Goal: Information Seeking & Learning: Learn about a topic

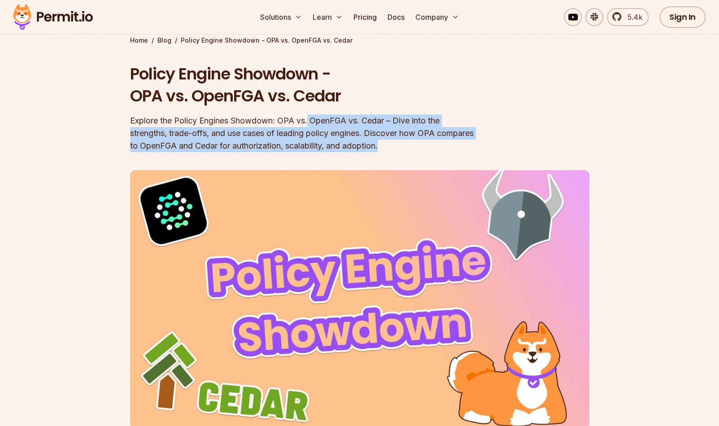
drag, startPoint x: 370, startPoint y: 126, endPoint x: 442, endPoint y: 141, distance: 73.4
click at [442, 141] on div "Explore the Policy Engines Showdown: OPA vs. OpenFGA vs. Cedar – Dive into the …" at bounding box center [302, 133] width 345 height 38
drag, startPoint x: 442, startPoint y: 141, endPoint x: 430, endPoint y: 140, distance: 12.2
click at [442, 141] on div "Explore the Policy Engines Showdown: OPA vs. OpenFGA vs. Cedar – Dive into the …" at bounding box center [302, 133] width 345 height 38
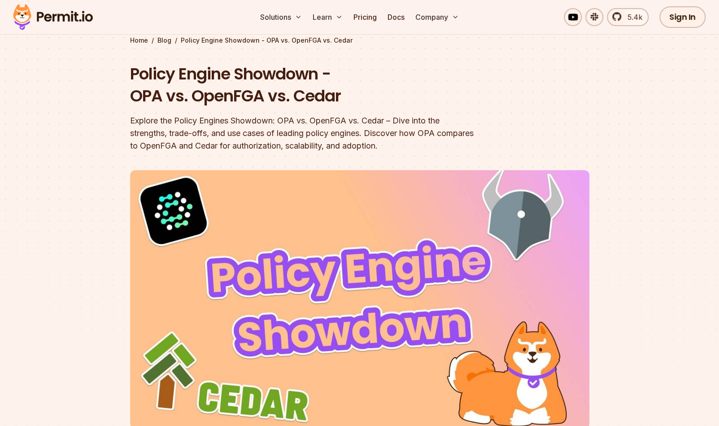
click at [68, 179] on div at bounding box center [359, 329] width 719 height 338
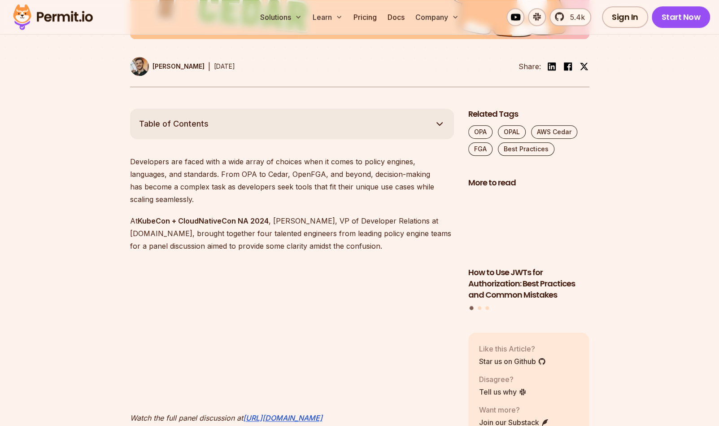
scroll to position [449, 0]
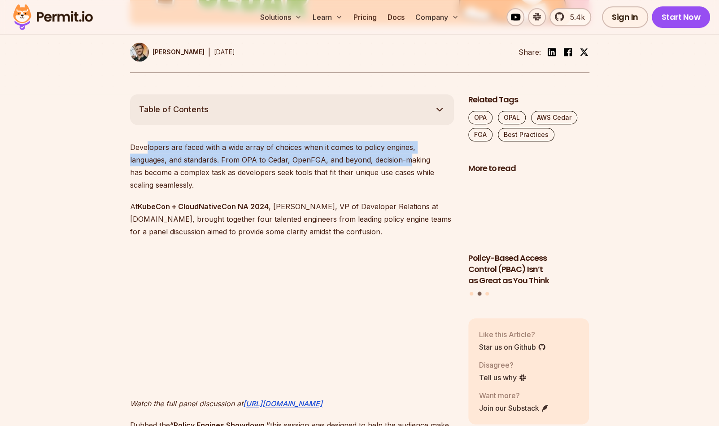
drag, startPoint x: 146, startPoint y: 132, endPoint x: 369, endPoint y: 162, distance: 225.0
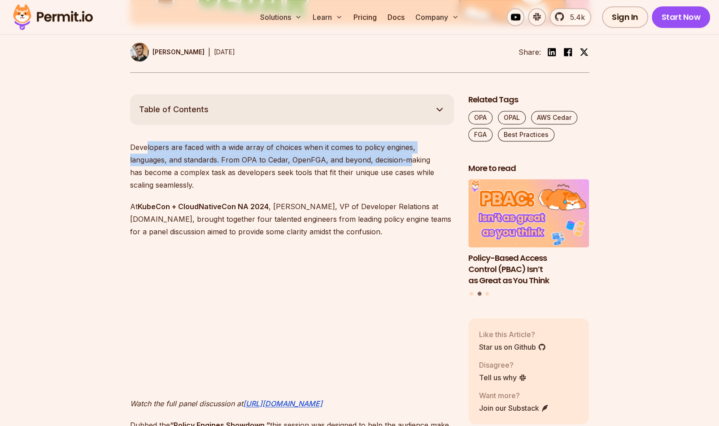
click at [369, 163] on p "Developers are faced with a wide array of choices when it comes to policy engin…" at bounding box center [292, 166] width 324 height 50
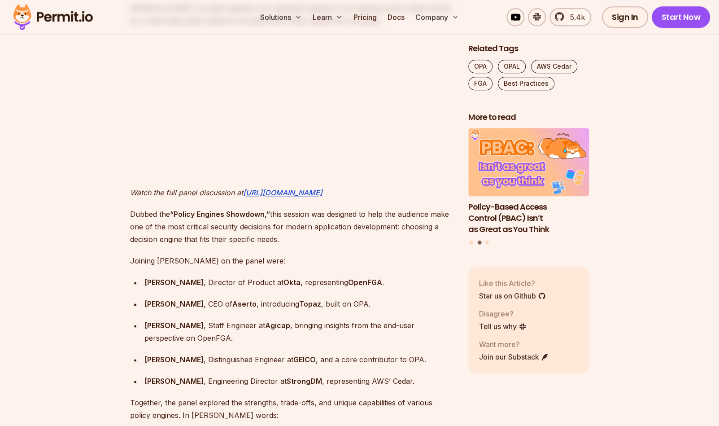
scroll to position [673, 0]
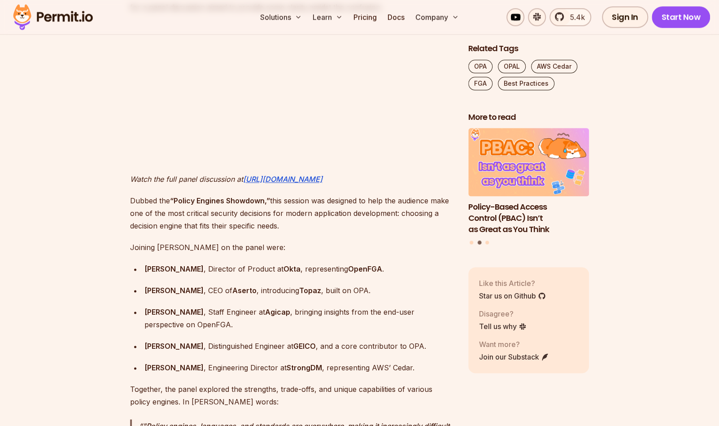
drag, startPoint x: 136, startPoint y: 179, endPoint x: 304, endPoint y: 210, distance: 170.3
click at [304, 210] on p "Dubbed the “Policy Engines Showdown,” this session was designed to help the aud…" at bounding box center [292, 213] width 324 height 38
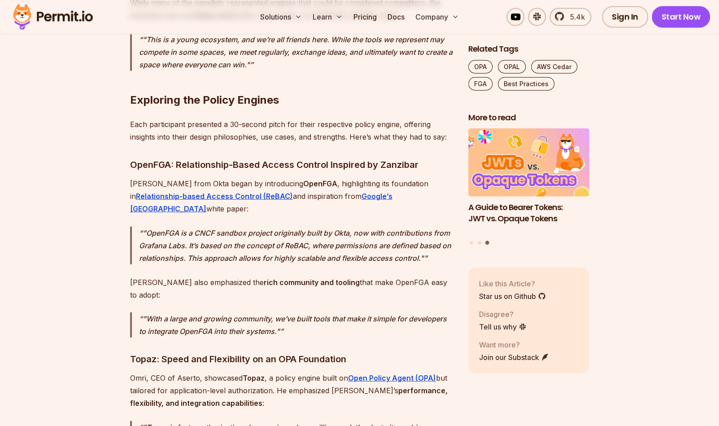
scroll to position [1346, 0]
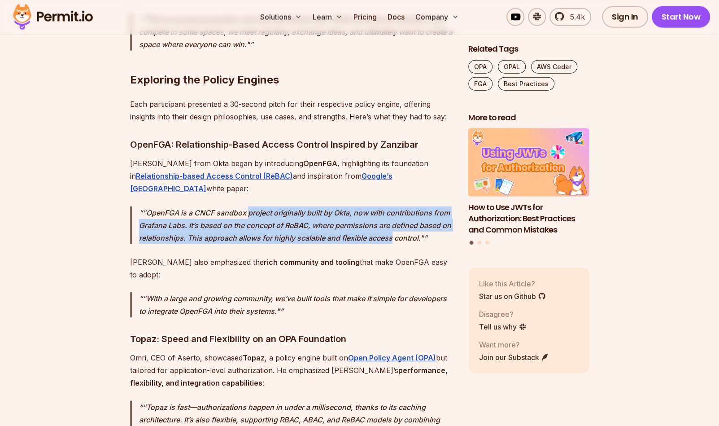
drag, startPoint x: 249, startPoint y: 187, endPoint x: 391, endPoint y: 214, distance: 144.3
click at [391, 214] on p ""OpenFGA is a CNCF sandbox project originally built by Okta, now with contribut…" at bounding box center [296, 225] width 315 height 38
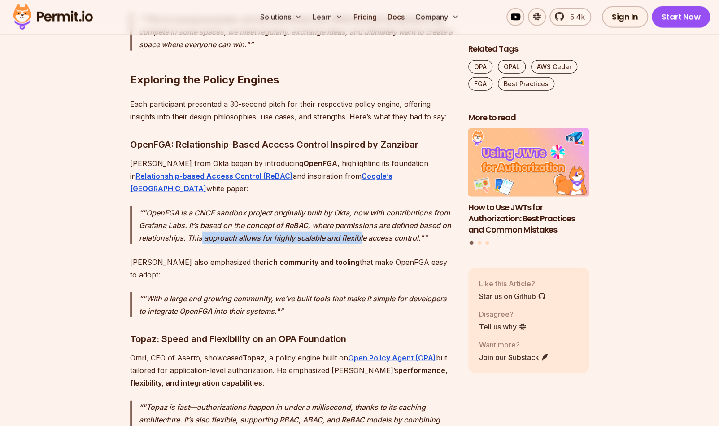
drag, startPoint x: 209, startPoint y: 216, endPoint x: 362, endPoint y: 214, distance: 152.6
click at [362, 214] on p ""OpenFGA is a CNCF sandbox project originally built by Okta, now with contribut…" at bounding box center [296, 225] width 315 height 38
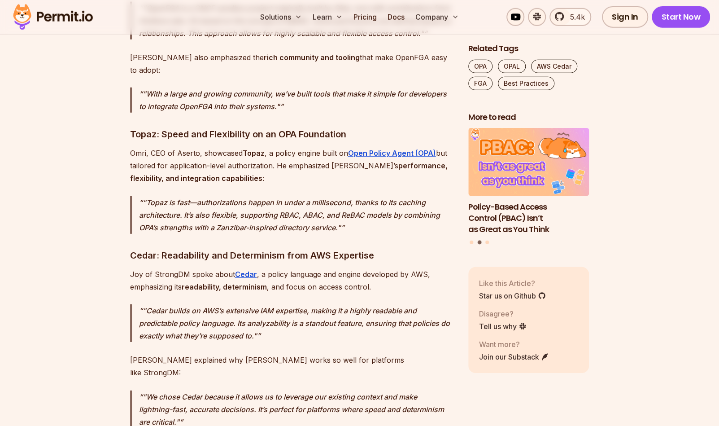
scroll to position [1570, 0]
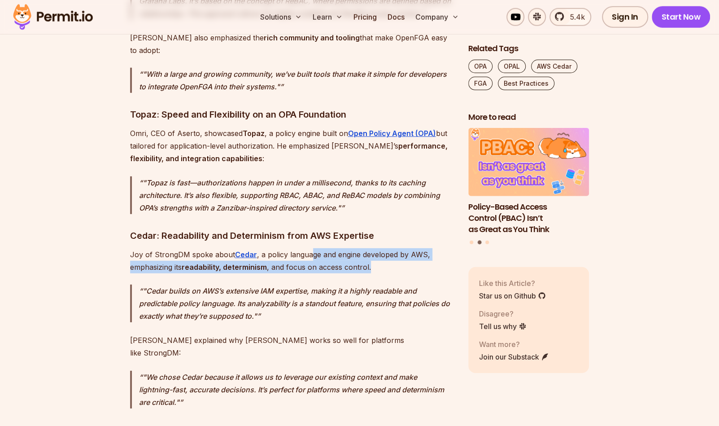
drag, startPoint x: 308, startPoint y: 217, endPoint x: 383, endPoint y: 224, distance: 74.9
click at [383, 248] on p "Joy of StrongDM spoke about Cedar , a policy language and engine developed by A…" at bounding box center [292, 260] width 324 height 25
click at [145, 248] on p "Joy of StrongDM spoke about Cedar , a policy language and engine developed by A…" at bounding box center [292, 260] width 324 height 25
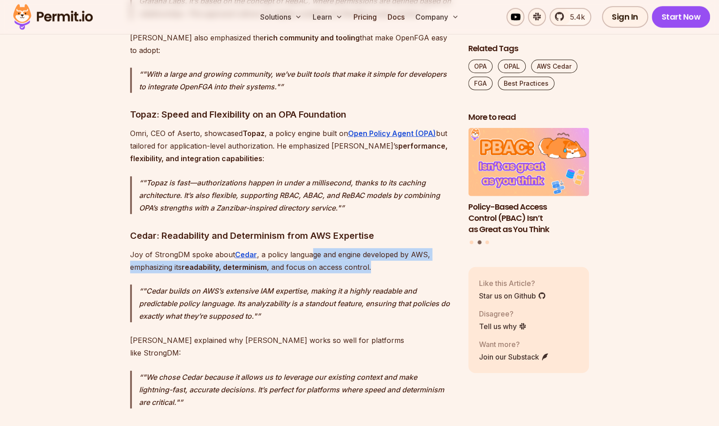
click at [338, 248] on p "Joy of StrongDM spoke about Cedar , a policy language and engine developed by A…" at bounding box center [292, 260] width 324 height 25
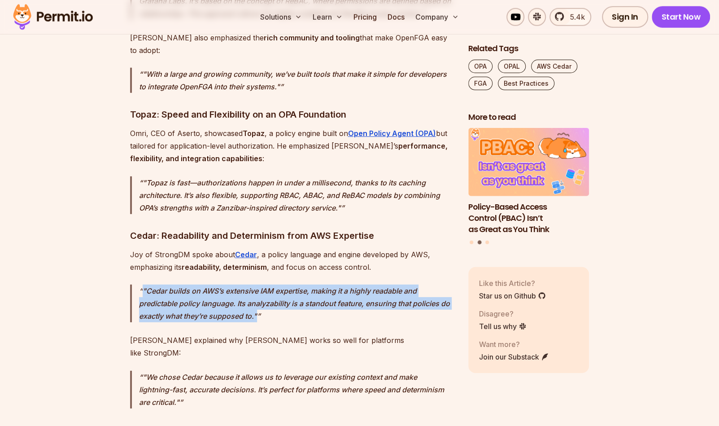
drag, startPoint x: 137, startPoint y: 252, endPoint x: 274, endPoint y: 276, distance: 138.5
click at [274, 284] on blockquote ""Cedar builds on AWS’s extensive IAM expertise, making it a highly readable and…" at bounding box center [292, 303] width 324 height 38
click at [274, 284] on p ""Cedar builds on AWS’s extensive IAM expertise, making it a highly readable and…" at bounding box center [296, 303] width 315 height 38
click at [328, 284] on p ""Cedar builds on AWS’s extensive IAM expertise, making it a highly readable and…" at bounding box center [296, 303] width 315 height 38
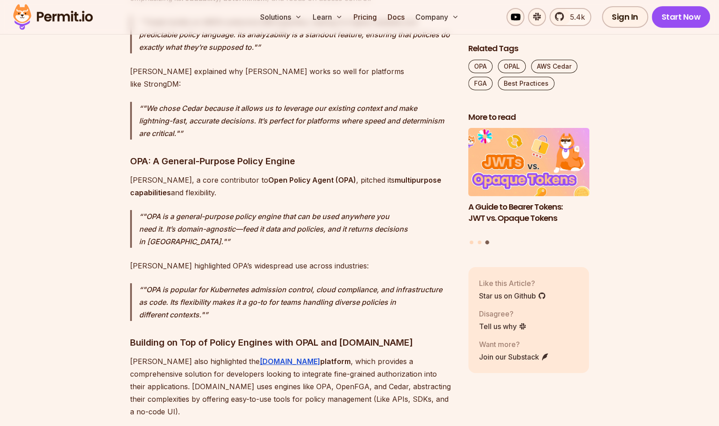
scroll to position [1840, 0]
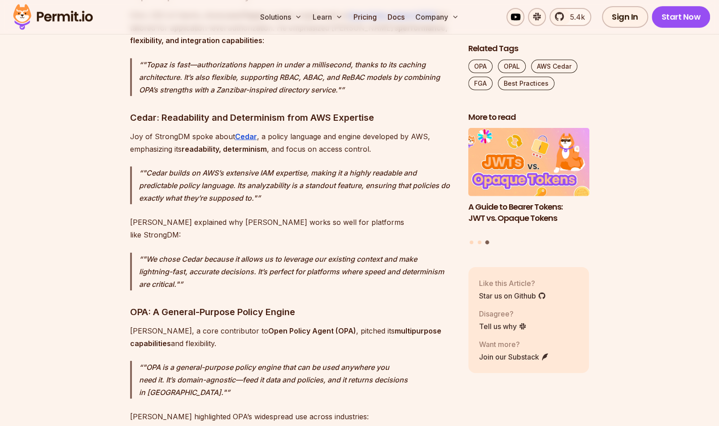
scroll to position [1660, 0]
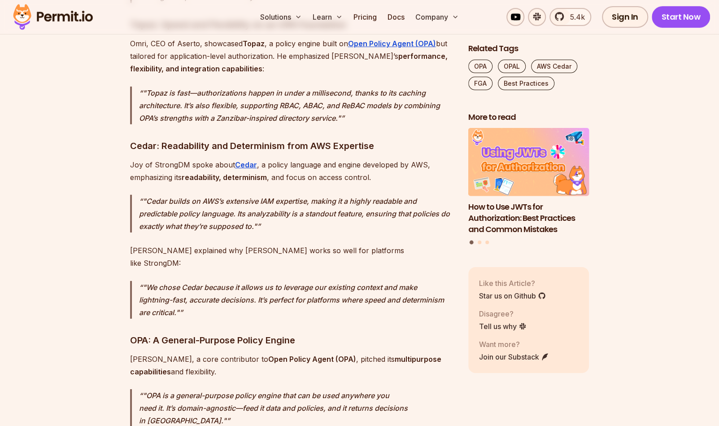
drag, startPoint x: 655, startPoint y: 179, endPoint x: 619, endPoint y: 157, distance: 42.5
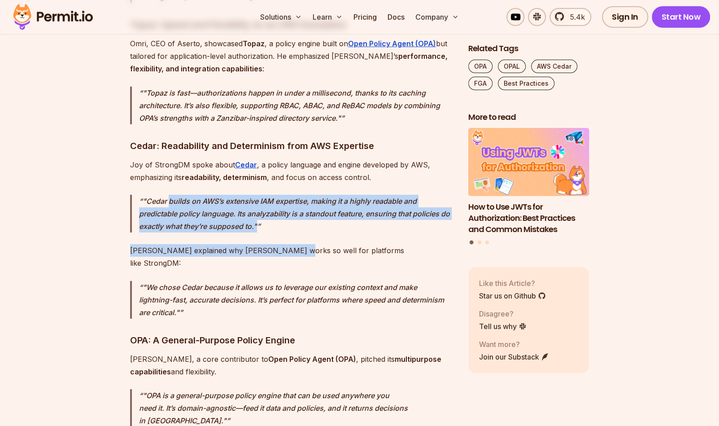
drag, startPoint x: 210, startPoint y: 175, endPoint x: 281, endPoint y: 199, distance: 75.1
click at [249, 195] on p ""Cedar builds on AWS’s extensive IAM expertise, making it a highly readable and…" at bounding box center [296, 214] width 315 height 38
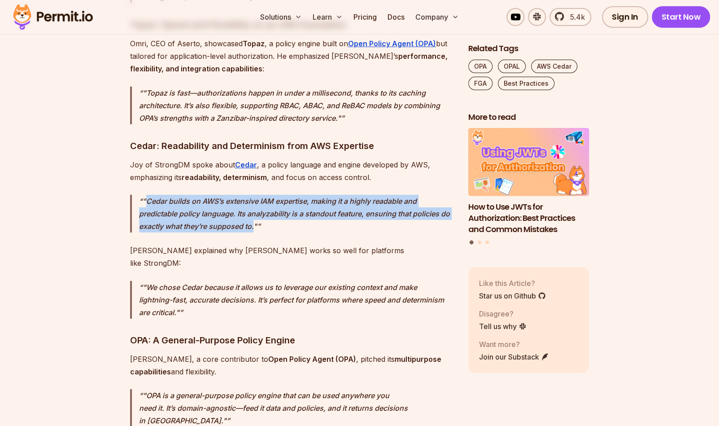
drag, startPoint x: 146, startPoint y: 162, endPoint x: 255, endPoint y: 192, distance: 112.7
click at [255, 195] on p ""Cedar builds on AWS’s extensive IAM expertise, making it a highly readable and…" at bounding box center [296, 214] width 315 height 38
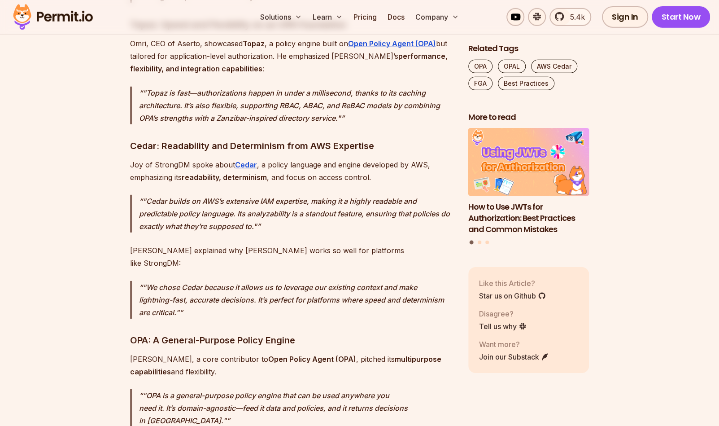
drag, startPoint x: 255, startPoint y: 192, endPoint x: 325, endPoint y: 186, distance: 70.7
click at [325, 195] on p ""Cedar builds on AWS’s extensive IAM expertise, making it a highly readable and…" at bounding box center [296, 214] width 315 height 38
drag, startPoint x: 291, startPoint y: 215, endPoint x: 402, endPoint y: 209, distance: 110.6
click at [402, 244] on p "[PERSON_NAME] explained why [PERSON_NAME] works so well for platforms like Stro…" at bounding box center [292, 256] width 324 height 25
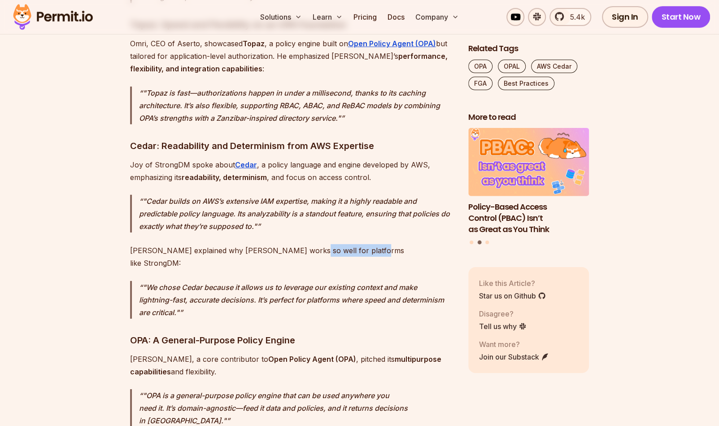
click at [402, 244] on p "[PERSON_NAME] explained why [PERSON_NAME] works so well for platforms like Stro…" at bounding box center [292, 256] width 324 height 25
click at [174, 281] on p ""We chose Cedar because it allows us to leverage our existing context and make …" at bounding box center [296, 300] width 315 height 38
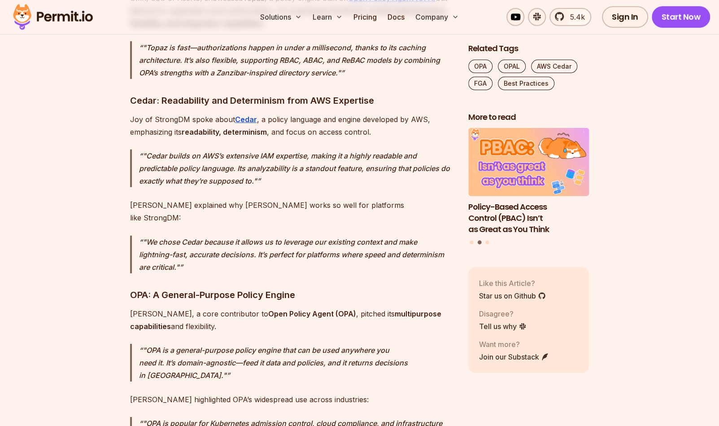
scroll to position [1750, 0]
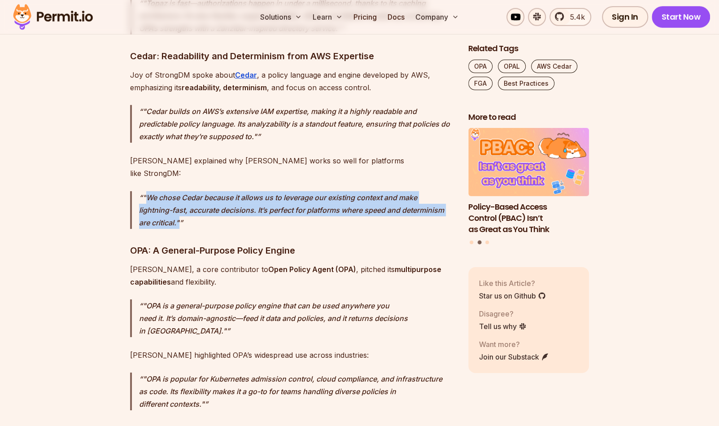
drag, startPoint x: 144, startPoint y: 144, endPoint x: 225, endPoint y: 175, distance: 87.2
click at [225, 191] on p ""We chose Cedar because it allows us to leverage our existing context and make …" at bounding box center [296, 210] width 315 height 38
click at [226, 191] on p ""We chose Cedar because it allows us to leverage our existing context and make …" at bounding box center [296, 210] width 315 height 38
click at [192, 191] on p ""We chose Cedar because it allows us to leverage our existing context and make …" at bounding box center [296, 210] width 315 height 38
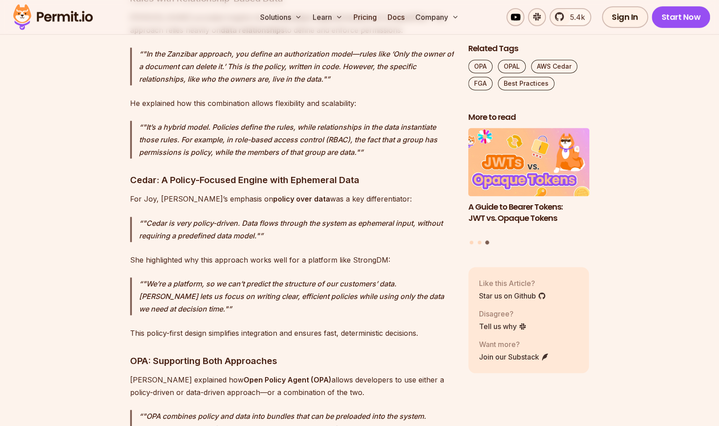
scroll to position [2558, 0]
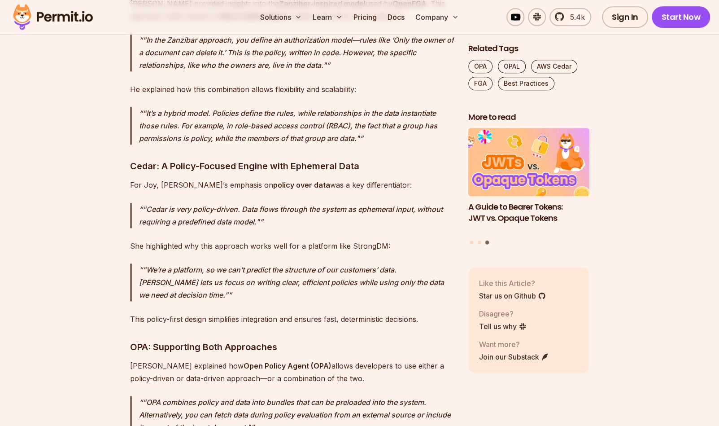
drag, startPoint x: 140, startPoint y: 83, endPoint x: 389, endPoint y: 72, distance: 248.4
click at [363, 179] on p "For Joy, [PERSON_NAME]’s emphasis on policy over data was a key differentiator:" at bounding box center [292, 185] width 324 height 13
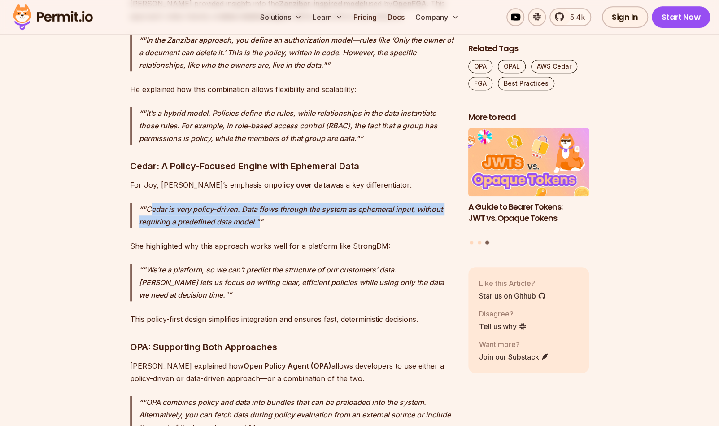
drag, startPoint x: 153, startPoint y: 110, endPoint x: 279, endPoint y: 116, distance: 126.6
click at [279, 203] on p ""Cedar is very policy-driven. Data flows through the system as ephemeral input,…" at bounding box center [296, 215] width 315 height 25
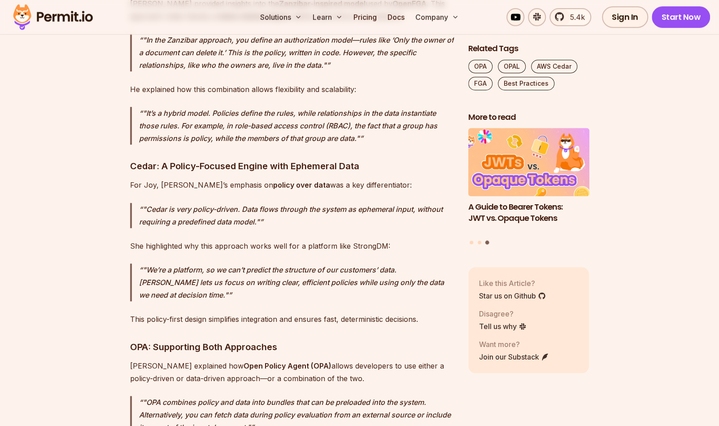
click at [221, 263] on p ""We’re a platform, so we can’t predict the structure of our customers’ data. [P…" at bounding box center [296, 282] width 315 height 38
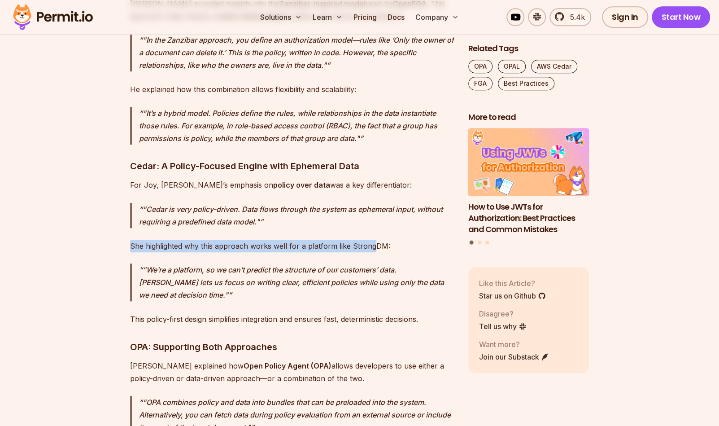
drag, startPoint x: 130, startPoint y: 141, endPoint x: 369, endPoint y: 135, distance: 239.2
drag, startPoint x: 369, startPoint y: 135, endPoint x: 356, endPoint y: 140, distance: 14.5
click at [323, 240] on p "She highlighted why this approach works well for a platform like StrongDM:" at bounding box center [292, 246] width 324 height 13
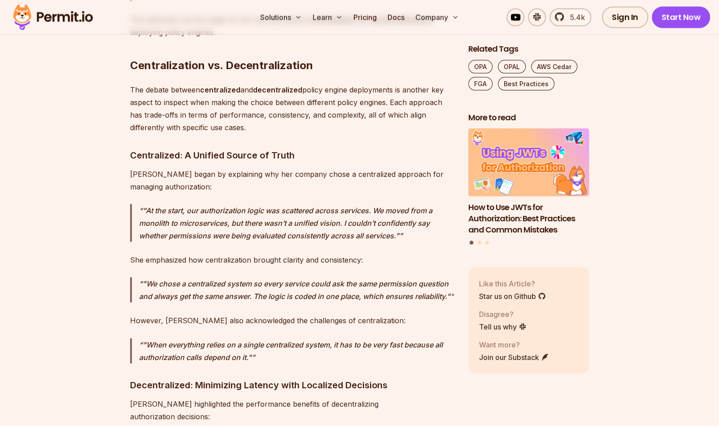
scroll to position [3365, 0]
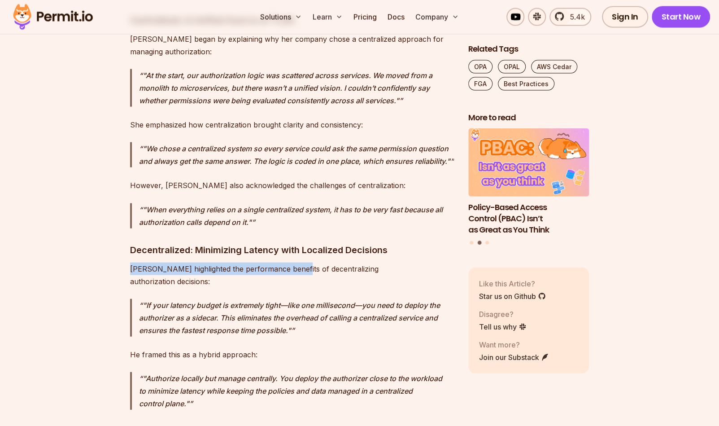
drag, startPoint x: 140, startPoint y: 179, endPoint x: 293, endPoint y: 181, distance: 153.9
click at [293, 262] on p "[PERSON_NAME] highlighted the performance benefits of decentralizing authorizat…" at bounding box center [292, 274] width 324 height 25
click at [332, 262] on p "[PERSON_NAME] highlighted the performance benefits of decentralizing authorizat…" at bounding box center [292, 274] width 324 height 25
drag, startPoint x: 216, startPoint y: 223, endPoint x: 303, endPoint y: 229, distance: 87.2
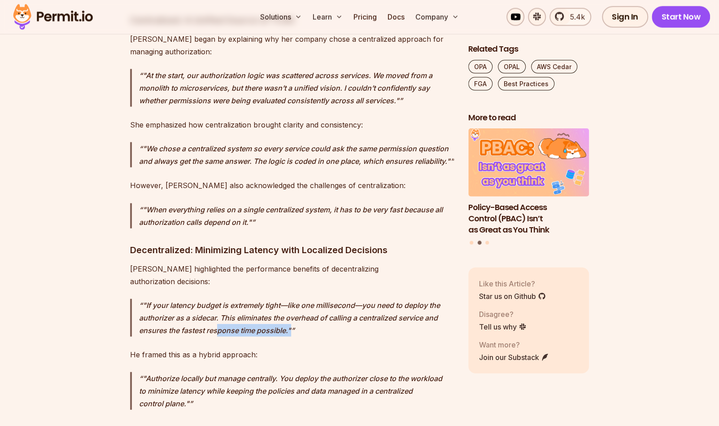
click at [303, 299] on p ""If your latency budget is extremely tight—like one millisecond—you need to dep…" at bounding box center [296, 318] width 315 height 38
drag, startPoint x: 303, startPoint y: 229, endPoint x: 356, endPoint y: 228, distance: 52.5
click at [356, 299] on p ""If your latency budget is extremely tight—like one millisecond—you need to dep…" at bounding box center [296, 318] width 315 height 38
click at [306, 299] on p ""If your latency budget is extremely tight—like one millisecond—you need to dep…" at bounding box center [296, 318] width 315 height 38
click at [172, 299] on p ""If your latency budget is extremely tight—like one millisecond—you need to dep…" at bounding box center [296, 318] width 315 height 38
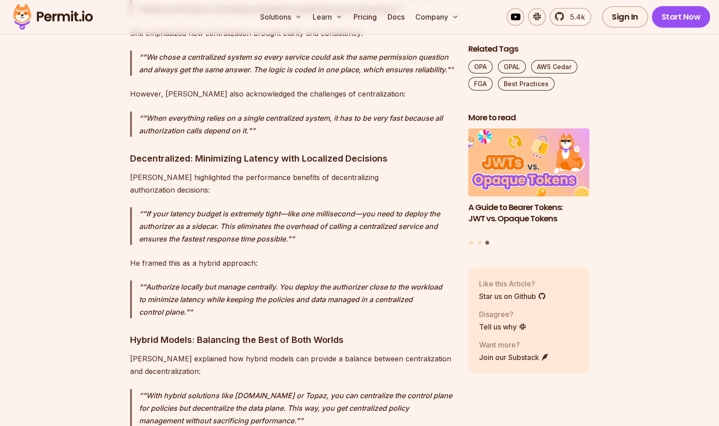
scroll to position [3410, 0]
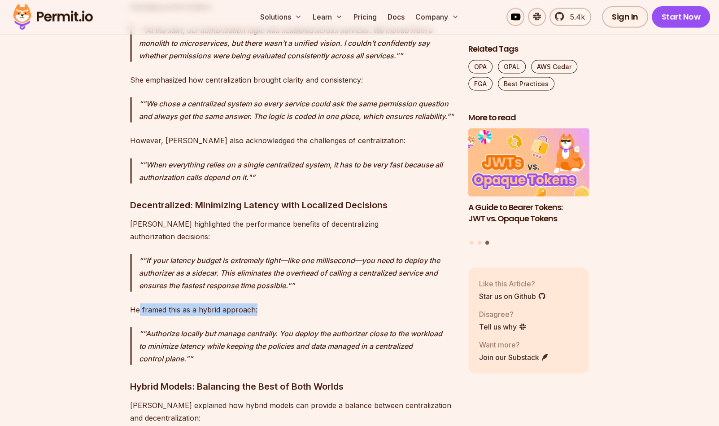
drag, startPoint x: 253, startPoint y: 210, endPoint x: 273, endPoint y: 210, distance: 20.2
click at [273, 303] on p "He framed this as a hybrid approach:" at bounding box center [292, 309] width 324 height 13
click at [202, 327] on p ""Authorize locally but manage centrally. You deploy the authorizer close to the…" at bounding box center [296, 346] width 315 height 38
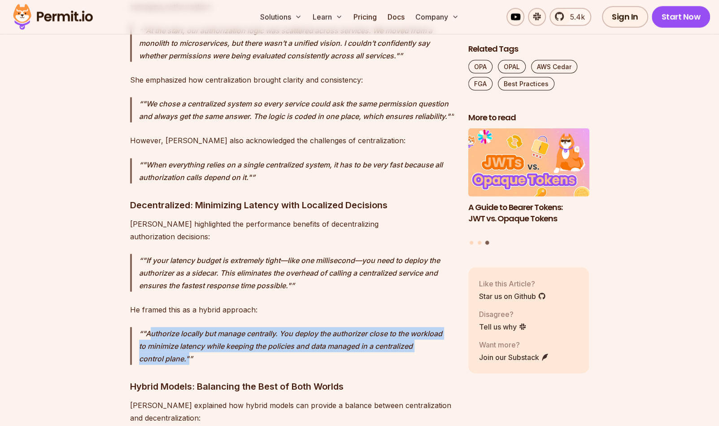
drag, startPoint x: 140, startPoint y: 228, endPoint x: 219, endPoint y: 254, distance: 83.3
click at [219, 327] on p ""Authorize locally but manage centrally. You deploy the authorizer close to the…" at bounding box center [296, 346] width 315 height 38
drag, startPoint x: 219, startPoint y: 254, endPoint x: 315, endPoint y: 257, distance: 96.0
click at [219, 327] on p ""Authorize locally but manage centrally. You deploy the authorizer close to the…" at bounding box center [296, 346] width 315 height 38
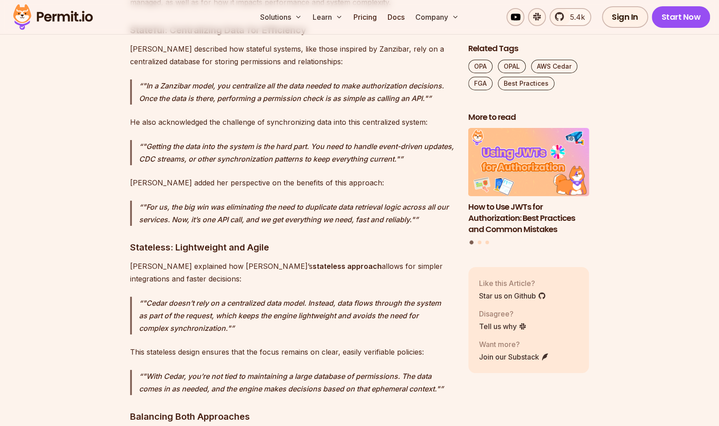
scroll to position [4218, 0]
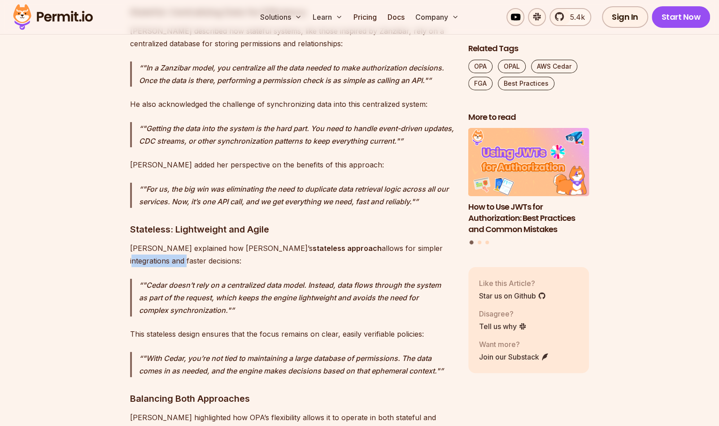
drag, startPoint x: 357, startPoint y: 141, endPoint x: 422, endPoint y: 145, distance: 65.2
click at [422, 242] on p "[PERSON_NAME] explained how [PERSON_NAME]’s stateless approach allows for simpl…" at bounding box center [292, 254] width 324 height 25
click at [159, 242] on p "[PERSON_NAME] explained how [PERSON_NAME]’s stateless approach allows for simpl…" at bounding box center [292, 254] width 324 height 25
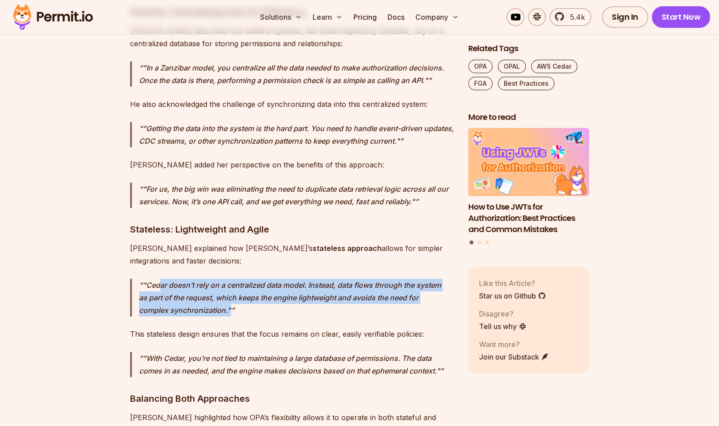
drag, startPoint x: 166, startPoint y: 185, endPoint x: 261, endPoint y: 208, distance: 98.4
click at [261, 279] on p ""Cedar doesn’t rely on a centralized data model. Instead, data flows through th…" at bounding box center [296, 298] width 315 height 38
drag, startPoint x: 261, startPoint y: 208, endPoint x: 407, endPoint y: 190, distance: 147.4
click at [407, 279] on p ""Cedar doesn’t rely on a centralized data model. Instead, data flows through th…" at bounding box center [296, 298] width 315 height 38
click at [387, 279] on p ""Cedar doesn’t rely on a centralized data model. Instead, data flows through th…" at bounding box center [296, 298] width 315 height 38
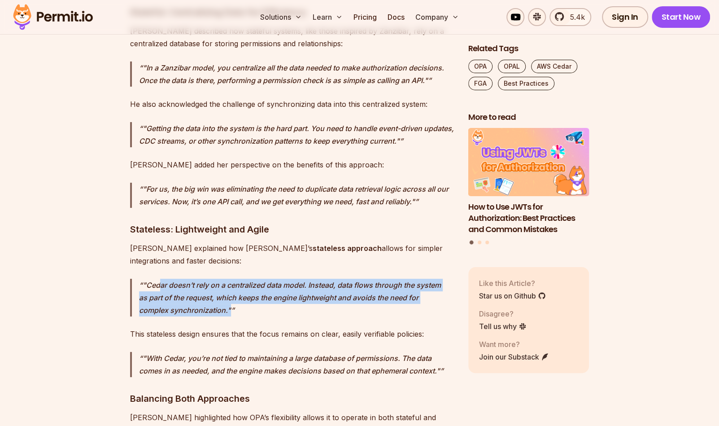
click at [207, 279] on p ""Cedar doesn’t rely on a centralized data model. Instead, data flows through th…" at bounding box center [296, 298] width 315 height 38
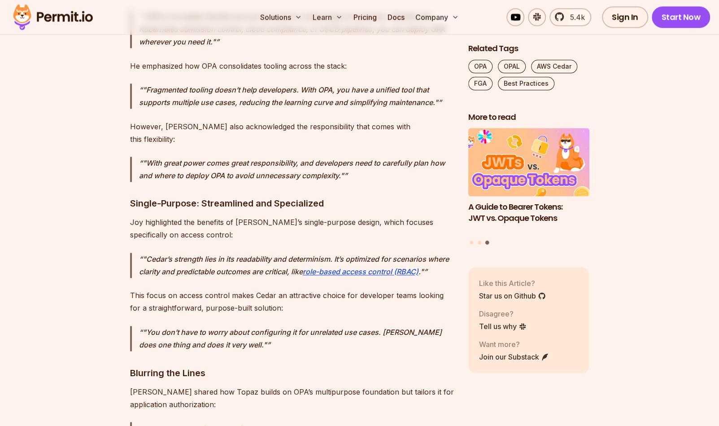
scroll to position [5160, 0]
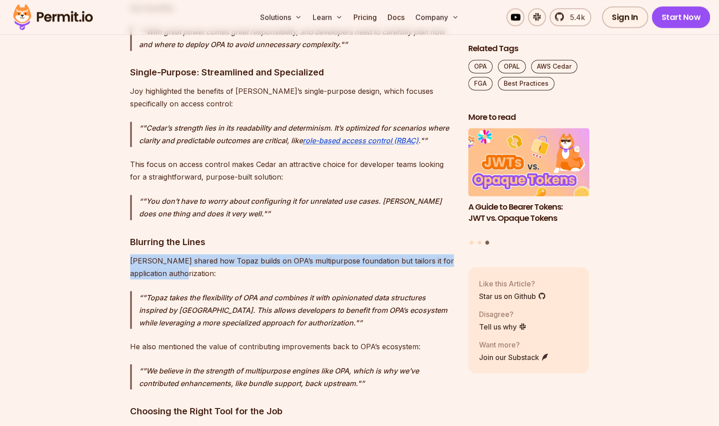
drag, startPoint x: 254, startPoint y: 142, endPoint x: 129, endPoint y: 125, distance: 125.5
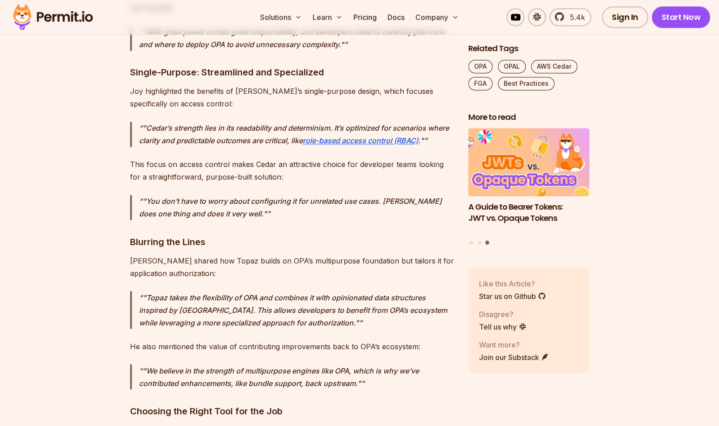
drag, startPoint x: 129, startPoint y: 125, endPoint x: 85, endPoint y: 184, distance: 73.3
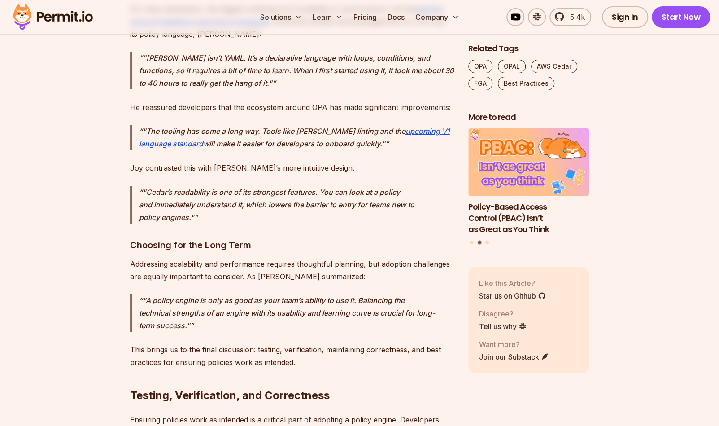
scroll to position [6461, 0]
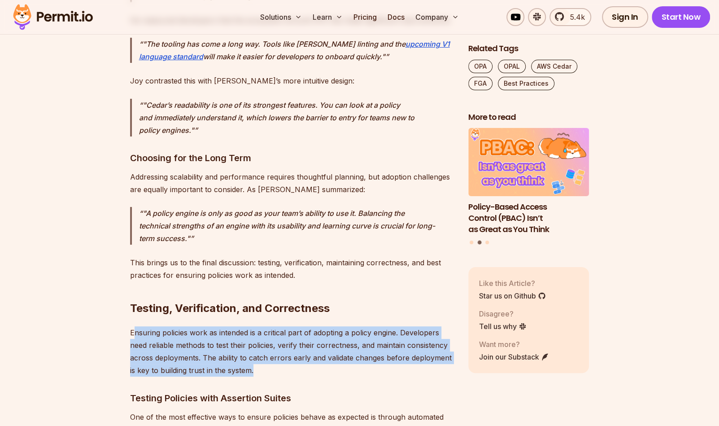
drag, startPoint x: 133, startPoint y: 179, endPoint x: 281, endPoint y: 213, distance: 151.9
click at [281, 326] on p "Ensuring policies work as intended is a critical part of adopting a policy engi…" at bounding box center [292, 351] width 324 height 50
drag, startPoint x: 281, startPoint y: 213, endPoint x: 182, endPoint y: 196, distance: 100.3
click at [182, 326] on p "Ensuring policies work as intended is a critical part of adopting a policy engi…" at bounding box center [292, 351] width 324 height 50
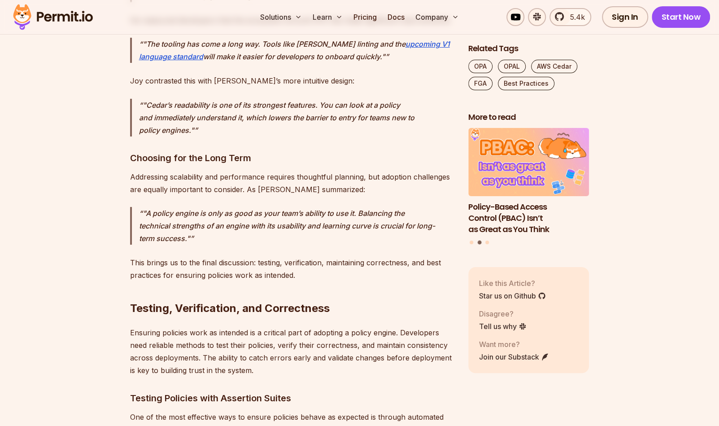
scroll to position [6551, 0]
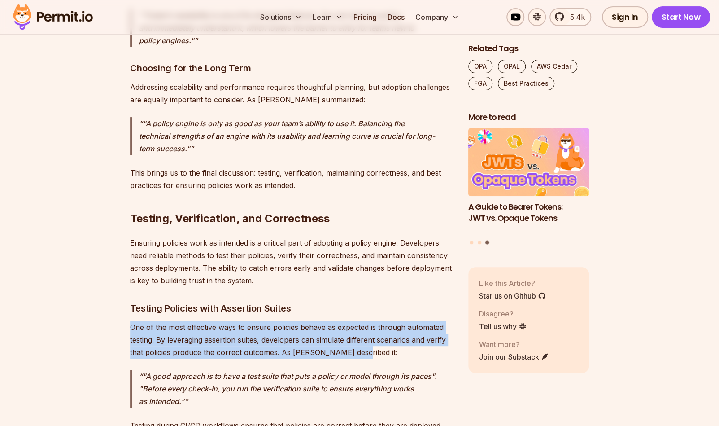
drag, startPoint x: 131, startPoint y: 173, endPoint x: 376, endPoint y: 201, distance: 245.8
click at [376, 321] on p "One of the most effective ways to ensure policies behave as expected is through…" at bounding box center [292, 340] width 324 height 38
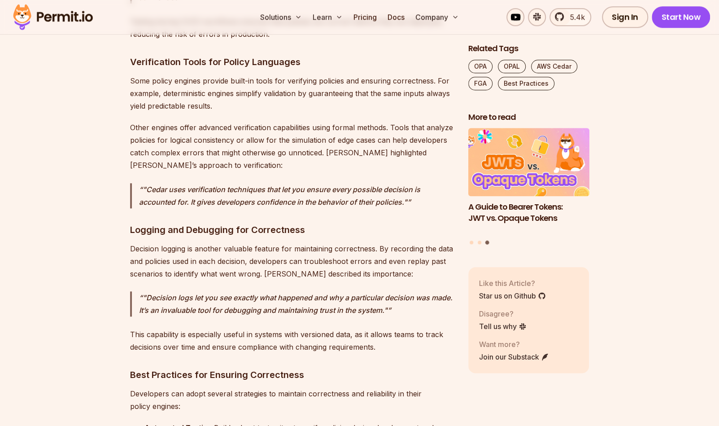
scroll to position [7045, 0]
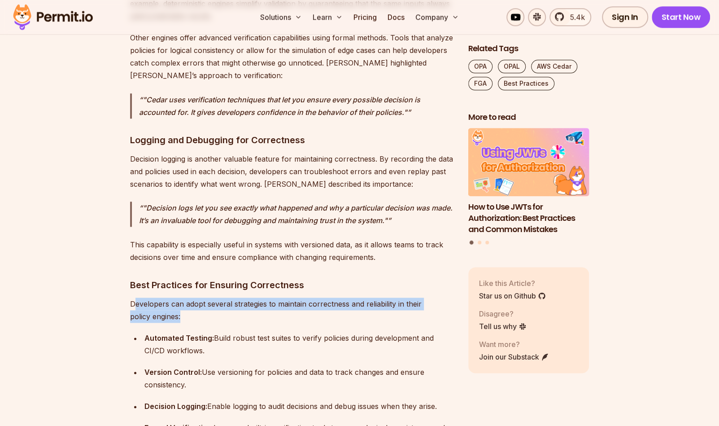
drag, startPoint x: 143, startPoint y: 154, endPoint x: 105, endPoint y: 178, distance: 44.8
drag, startPoint x: 105, startPoint y: 178, endPoint x: 94, endPoint y: 192, distance: 17.5
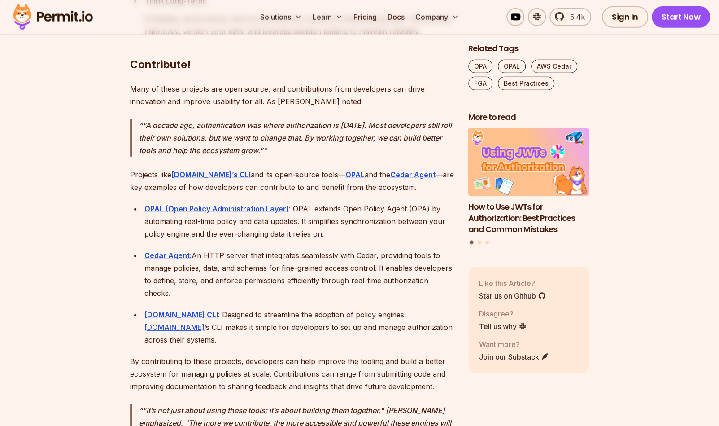
scroll to position [7897, 0]
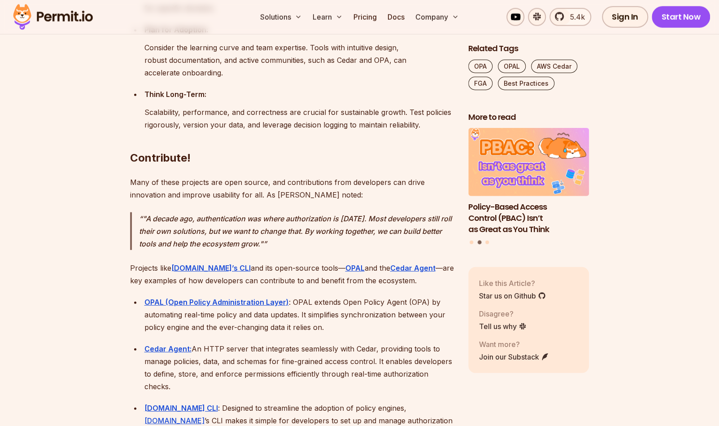
drag, startPoint x: 231, startPoint y: 194, endPoint x: 315, endPoint y: 231, distance: 91.4
click at [315, 342] on div "Cedar Agent: An HTTP server that integrates seamlessly with Cedar, providing to…" at bounding box center [299, 367] width 310 height 50
click at [307, 342] on div "Cedar Agent: An HTTP server that integrates seamlessly with Cedar, providing to…" at bounding box center [299, 367] width 310 height 50
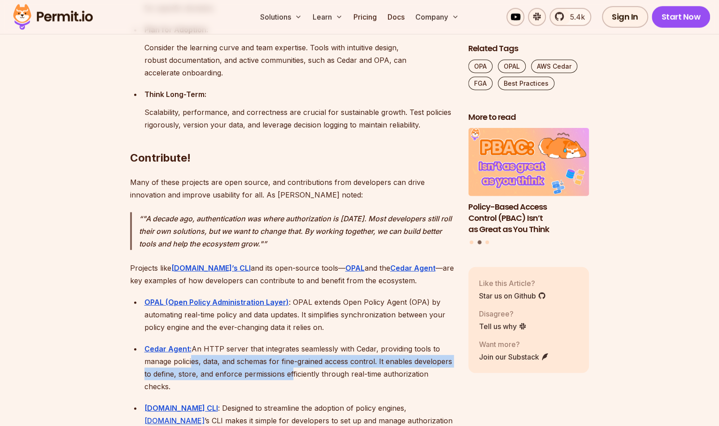
drag, startPoint x: 241, startPoint y: 215, endPoint x: 292, endPoint y: 223, distance: 51.3
click at [292, 342] on div "Cedar Agent: An HTTP server that integrates seamlessly with Cedar, providing to…" at bounding box center [299, 367] width 310 height 50
drag, startPoint x: 292, startPoint y: 223, endPoint x: 384, endPoint y: 214, distance: 92.3
click at [384, 342] on div "Cedar Agent: An HTTP server that integrates seamlessly with Cedar, providing to…" at bounding box center [299, 367] width 310 height 50
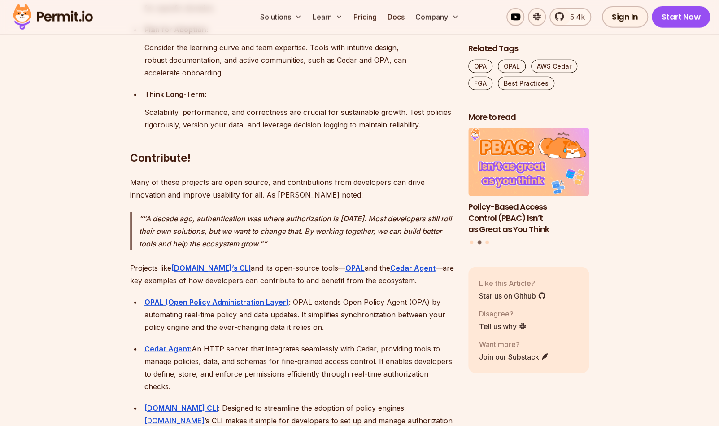
click at [223, 296] on ul "OPAL (Open Policy Administration Layer) : OPAL extends Open Policy Agent (OPA) …" at bounding box center [292, 368] width 324 height 144
drag, startPoint x: 181, startPoint y: 232, endPoint x: 201, endPoint y: 192, distance: 44.4
click at [201, 342] on div "Cedar Agent: An HTTP server that integrates seamlessly with Cedar, providing to…" at bounding box center [299, 367] width 310 height 50
click at [200, 342] on div "Cedar Agent: An HTTP server that integrates seamlessly with Cedar, providing to…" at bounding box center [299, 367] width 310 height 50
click at [186, 342] on div "Cedar Agent: An HTTP server that integrates seamlessly with Cedar, providing to…" at bounding box center [299, 367] width 310 height 50
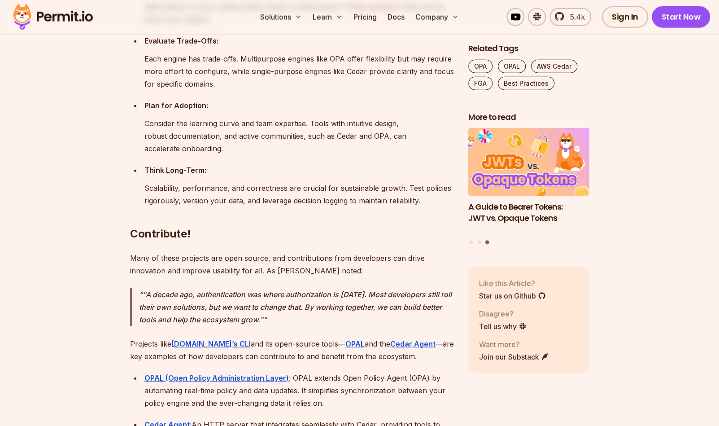
scroll to position [7852, 0]
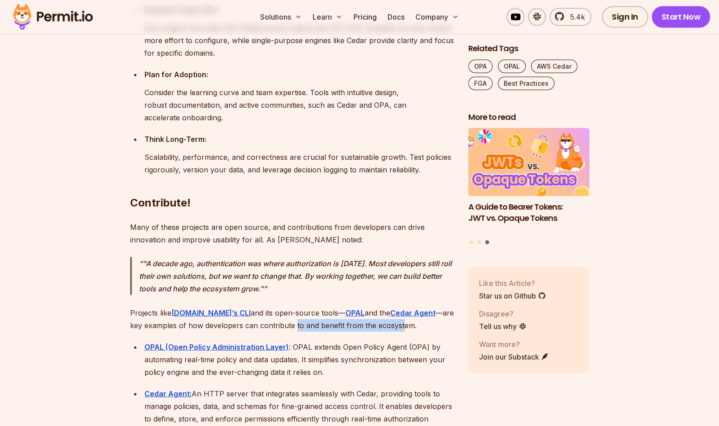
drag, startPoint x: 307, startPoint y: 167, endPoint x: 386, endPoint y: 167, distance: 79.4
click at [386, 306] on p "Projects like [DOMAIN_NAME]’s CLI and its open-source tools— OPAL and the Cedar…" at bounding box center [292, 318] width 324 height 25
click at [390, 306] on p "Projects like [DOMAIN_NAME]’s CLI and its open-source tools— OPAL and the Cedar…" at bounding box center [292, 318] width 324 height 25
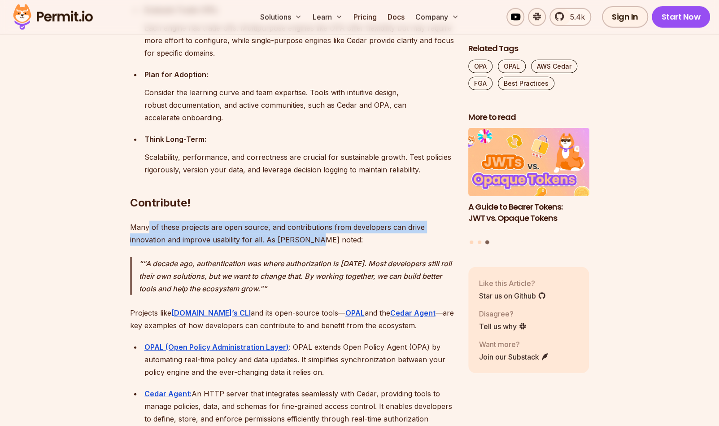
drag, startPoint x: 150, startPoint y: 74, endPoint x: 308, endPoint y: 89, distance: 158.7
click at [308, 221] on p "Many of these projects are open source, and contributions from developers can d…" at bounding box center [292, 233] width 324 height 25
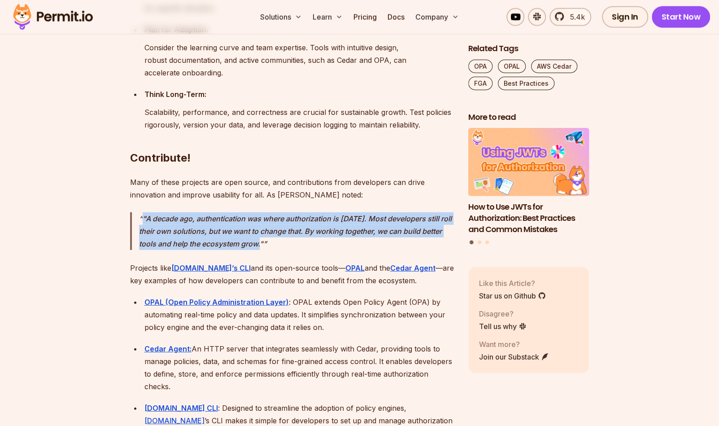
drag, startPoint x: 143, startPoint y: 67, endPoint x: 286, endPoint y: 91, distance: 145.2
click at [286, 212] on p ""A decade ago, authentication was where authorization is [DATE]. Most developer…" at bounding box center [296, 231] width 315 height 38
click at [198, 212] on p ""A decade ago, authentication was where authorization is [DATE]. Most developer…" at bounding box center [296, 231] width 315 height 38
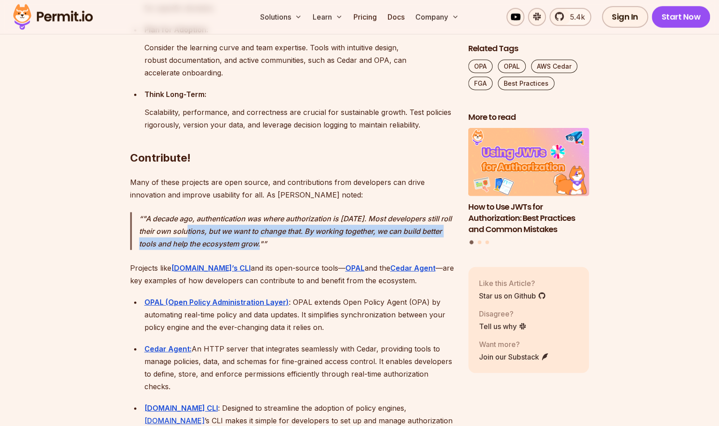
drag, startPoint x: 212, startPoint y: 79, endPoint x: 287, endPoint y: 89, distance: 75.6
click at [287, 212] on p ""A decade ago, authentication was where authorization is [DATE]. Most developer…" at bounding box center [296, 231] width 315 height 38
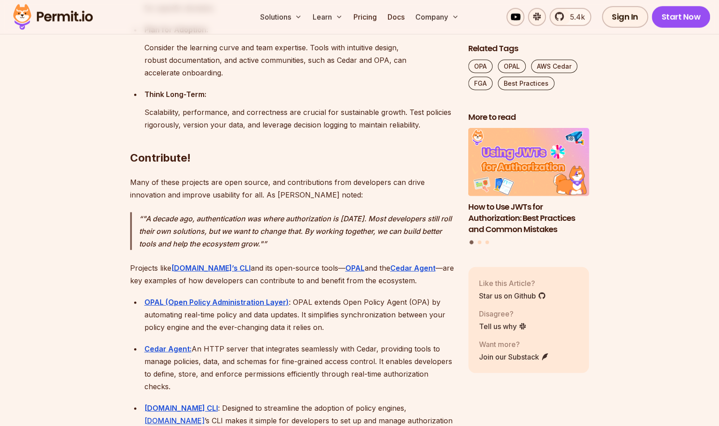
click at [411, 212] on p ""A decade ago, authentication was where authorization is [DATE]. Most developer…" at bounding box center [296, 231] width 315 height 38
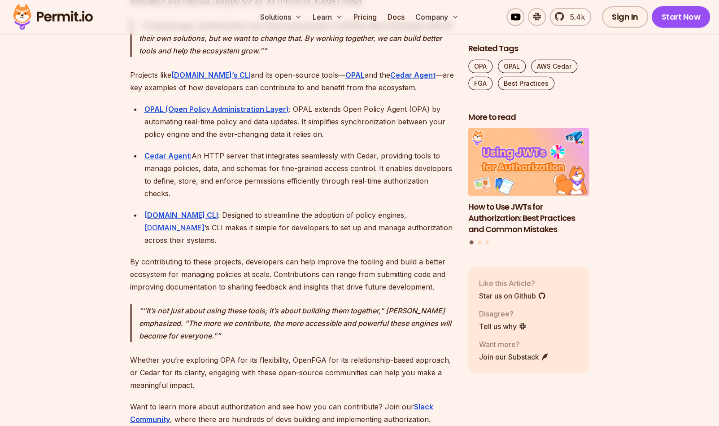
scroll to position [8122, 0]
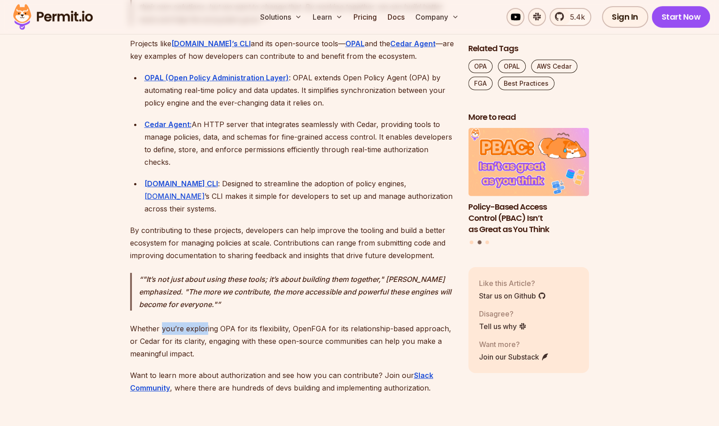
drag, startPoint x: 162, startPoint y: 163, endPoint x: 204, endPoint y: 162, distance: 41.8
click at [204, 322] on p "Whether you’re exploring OPA for its flexibility, OpenFGA for its relationship-…" at bounding box center [292, 341] width 324 height 38
drag, startPoint x: 204, startPoint y: 162, endPoint x: 208, endPoint y: 168, distance: 7.7
click at [204, 322] on p "Whether you’re exploring OPA for its flexibility, OpenFGA for its relationship-…" at bounding box center [292, 341] width 324 height 38
drag, startPoint x: 228, startPoint y: 179, endPoint x: 249, endPoint y: 178, distance: 21.6
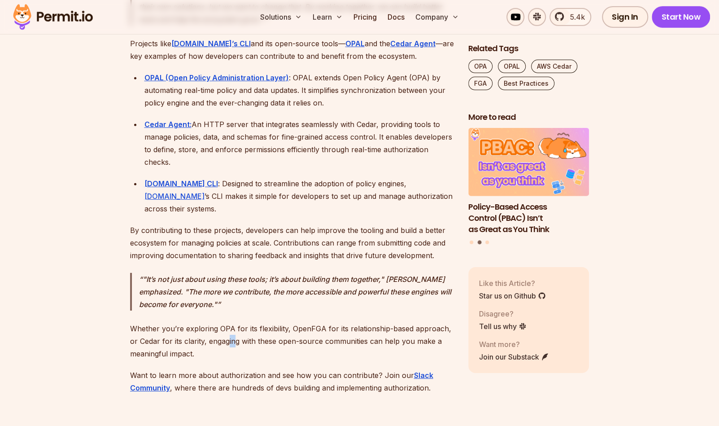
click at [248, 322] on p "Whether you’re exploring OPA for its flexibility, OpenFGA for its relationship-…" at bounding box center [292, 341] width 324 height 38
drag, startPoint x: 249, startPoint y: 178, endPoint x: 372, endPoint y: 173, distance: 122.1
click at [372, 322] on p "Whether you’re exploring OPA for its flexibility, OpenFGA for its relationship-…" at bounding box center [292, 341] width 324 height 38
drag, startPoint x: 372, startPoint y: 173, endPoint x: 410, endPoint y: 169, distance: 38.4
click at [410, 322] on p "Whether you’re exploring OPA for its flexibility, OpenFGA for its relationship-…" at bounding box center [292, 341] width 324 height 38
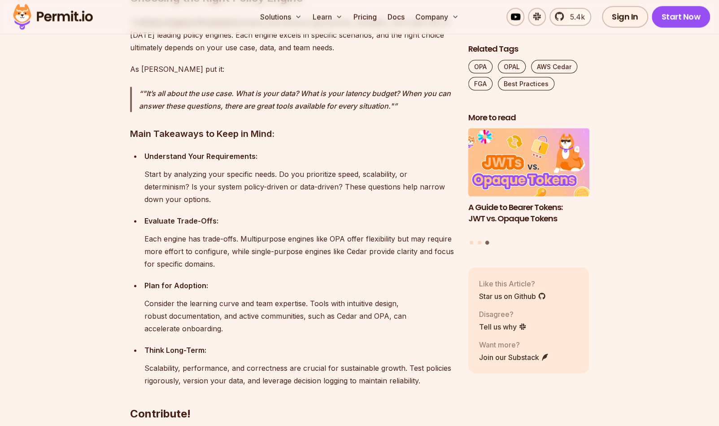
scroll to position [7628, 0]
